Goal: Navigation & Orientation: Find specific page/section

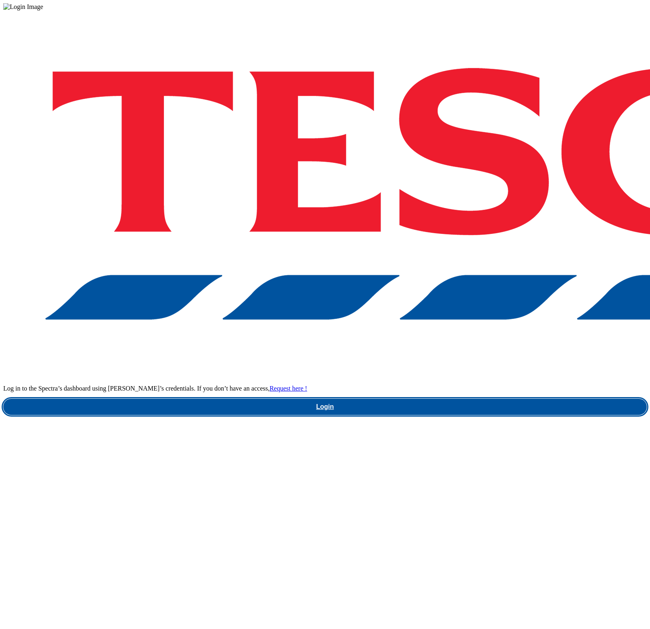
drag, startPoint x: 480, startPoint y: 345, endPoint x: 473, endPoint y: 341, distance: 7.5
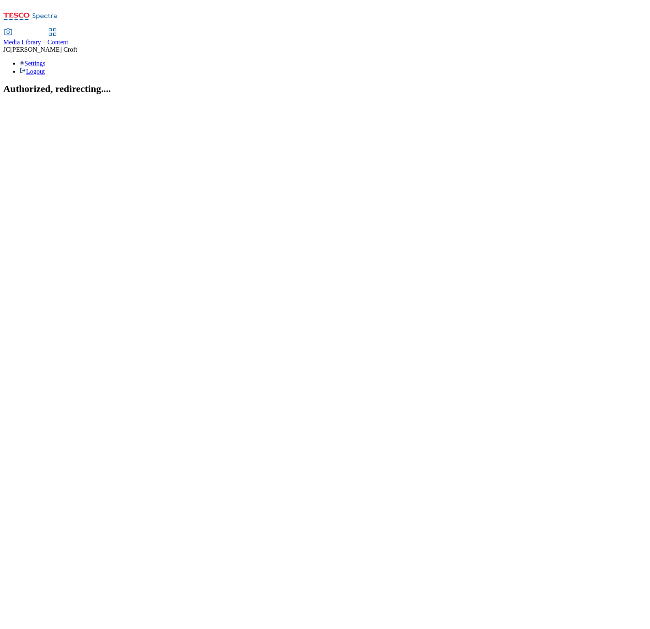
click at [41, 39] on span "Media Library" at bounding box center [22, 42] width 38 height 7
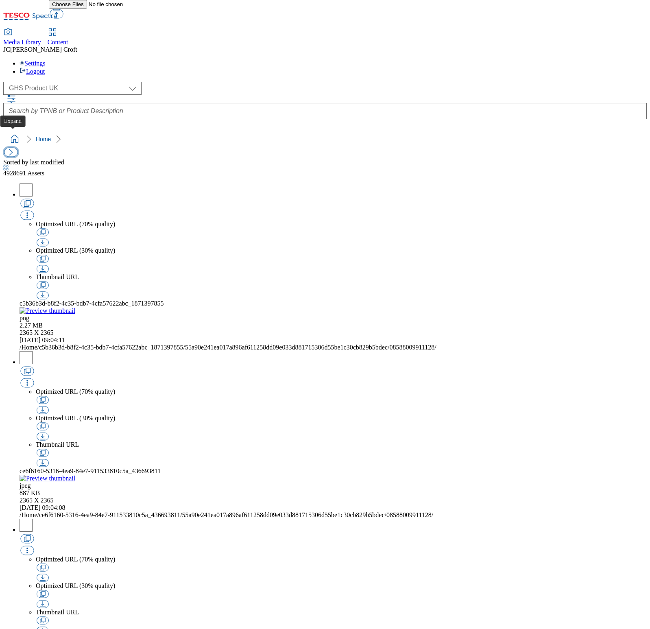
click at [13, 148] on button "button" at bounding box center [10, 152] width 13 height 9
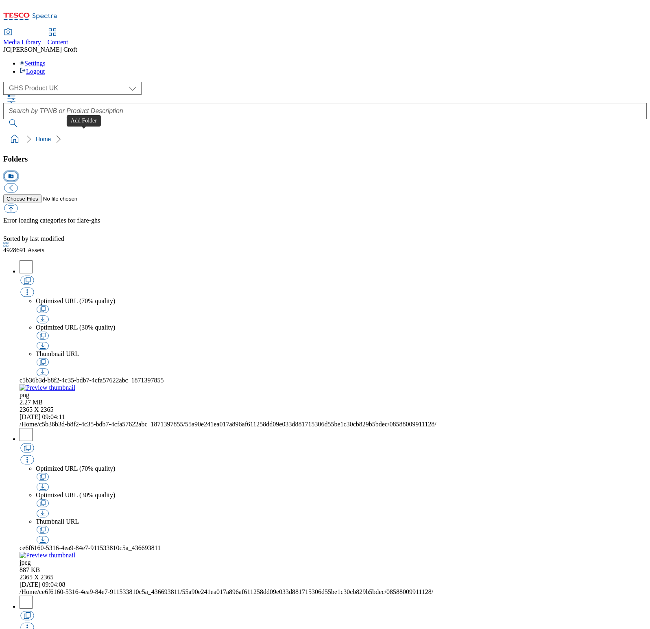
click at [17, 172] on button "icon_new_folder" at bounding box center [10, 176] width 13 height 9
click at [72, 82] on select "GHS Marketing UK GHS Product UK" at bounding box center [72, 88] width 138 height 13
select select "flare-ghs-mktg"
click at [6, 82] on select "GHS Marketing UK GHS Product UK" at bounding box center [72, 88] width 138 height 13
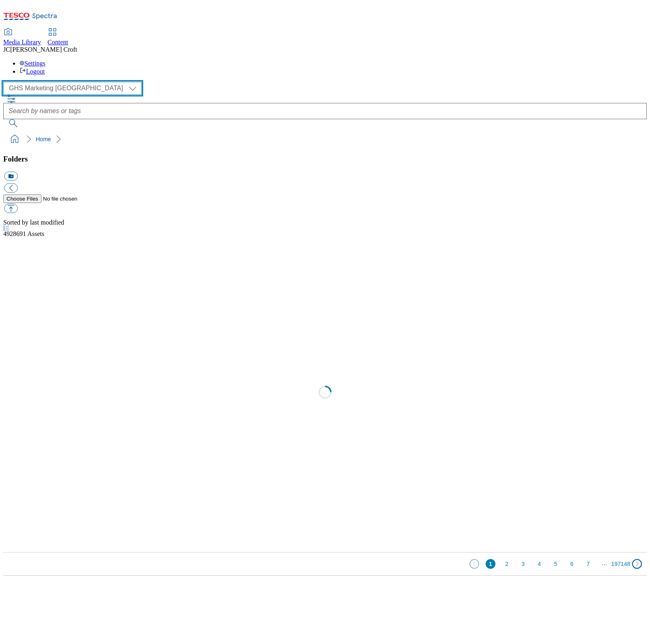
scroll to position [0, 0]
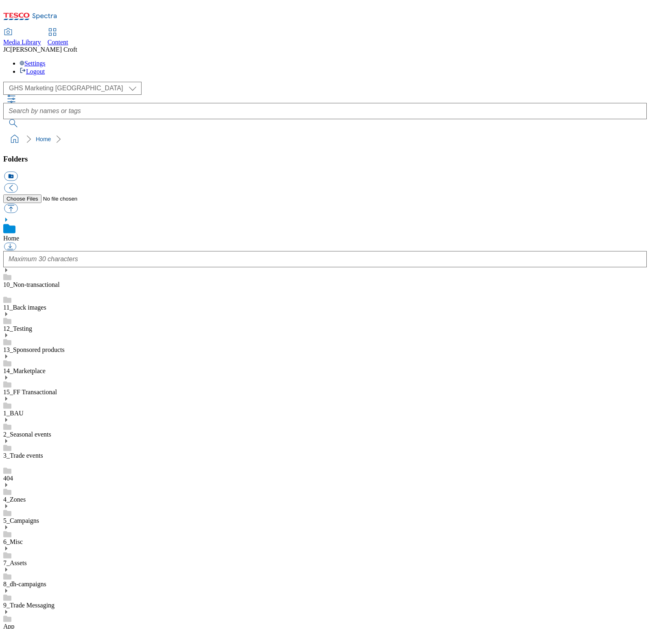
click at [46, 581] on link "8_dh-campaigns" at bounding box center [24, 584] width 43 height 7
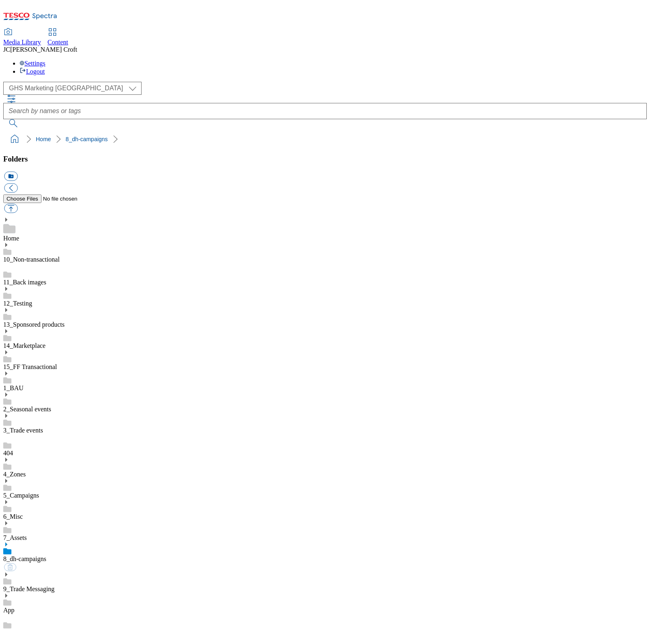
click at [7, 542] on use at bounding box center [6, 544] width 2 height 4
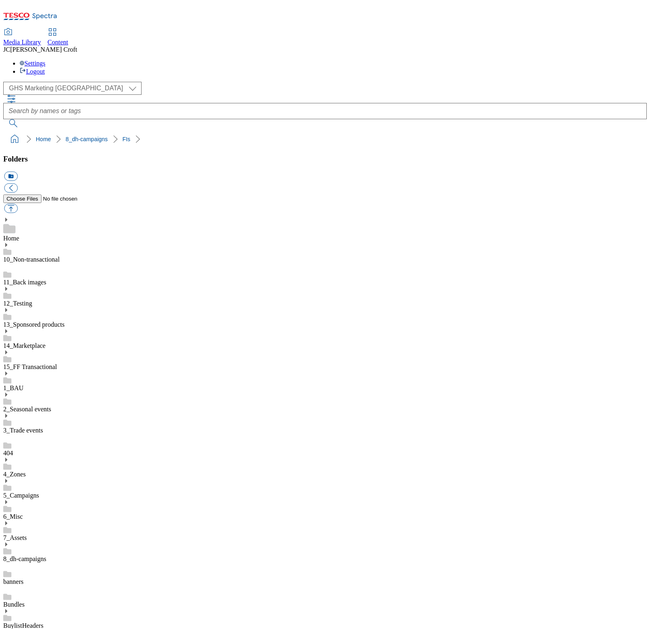
scroll to position [242, 0]
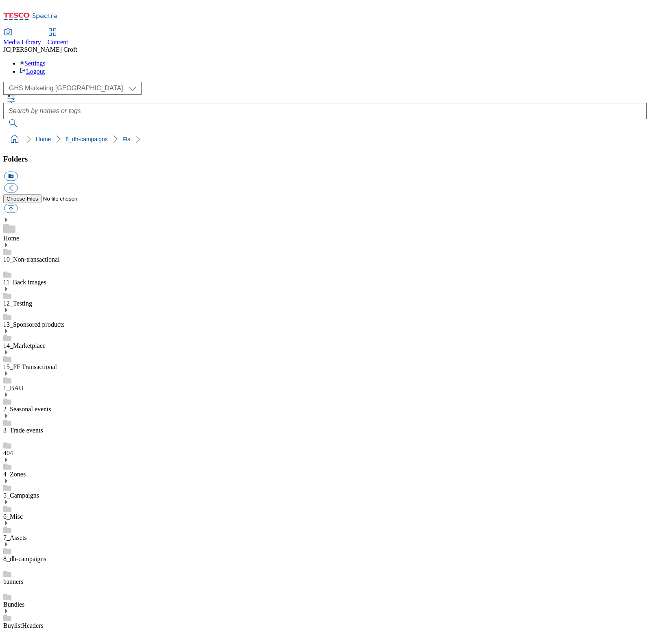
scroll to position [12, 0]
